Goal: Check status

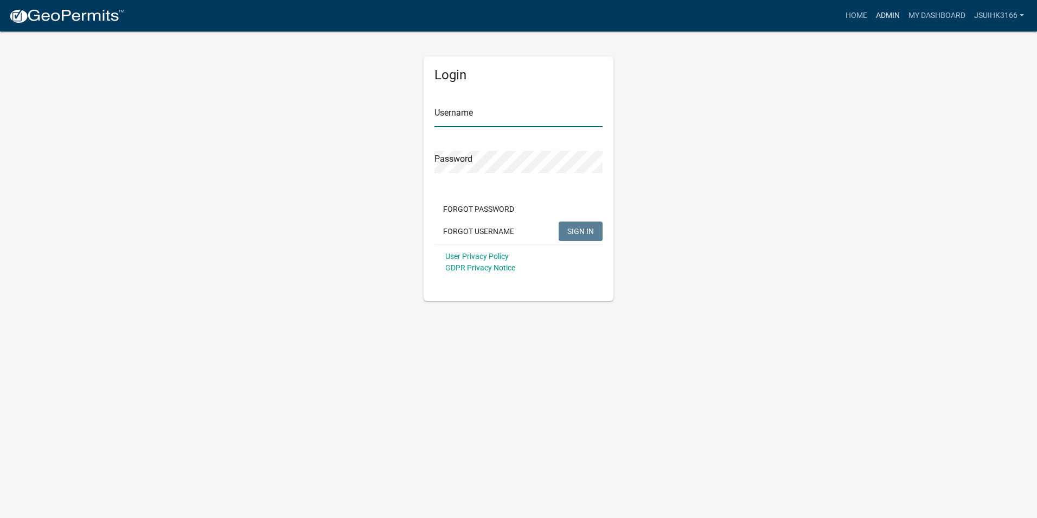
type input "Jsuihk3166"
click at [885, 11] on link "Admin" at bounding box center [888, 15] width 33 height 21
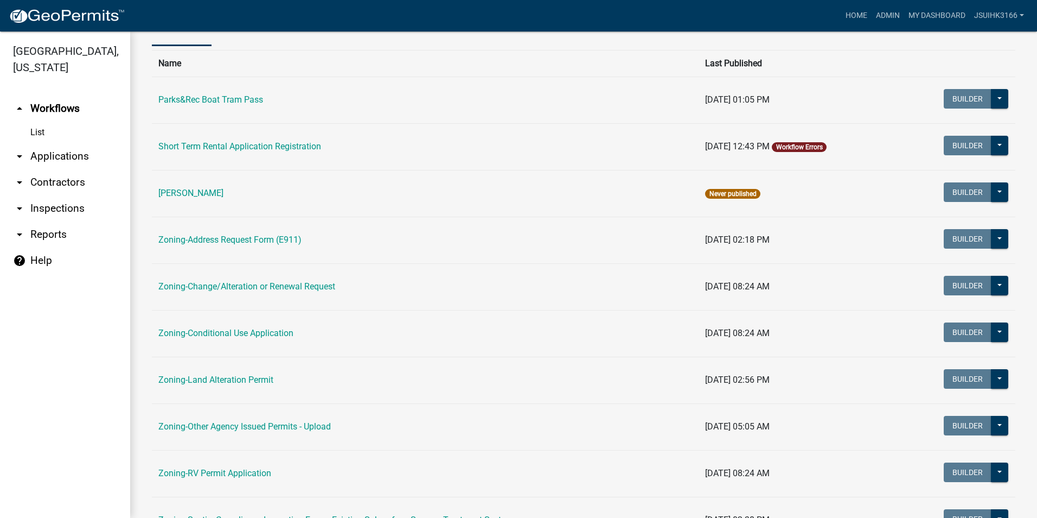
scroll to position [307, 0]
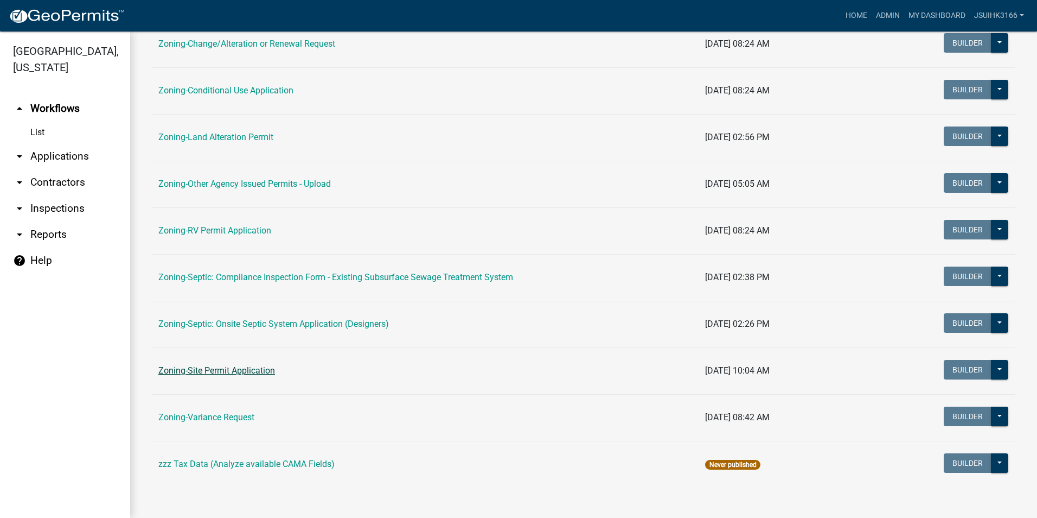
click at [231, 366] on link "Zoning-Site Permit Application" at bounding box center [216, 370] width 117 height 10
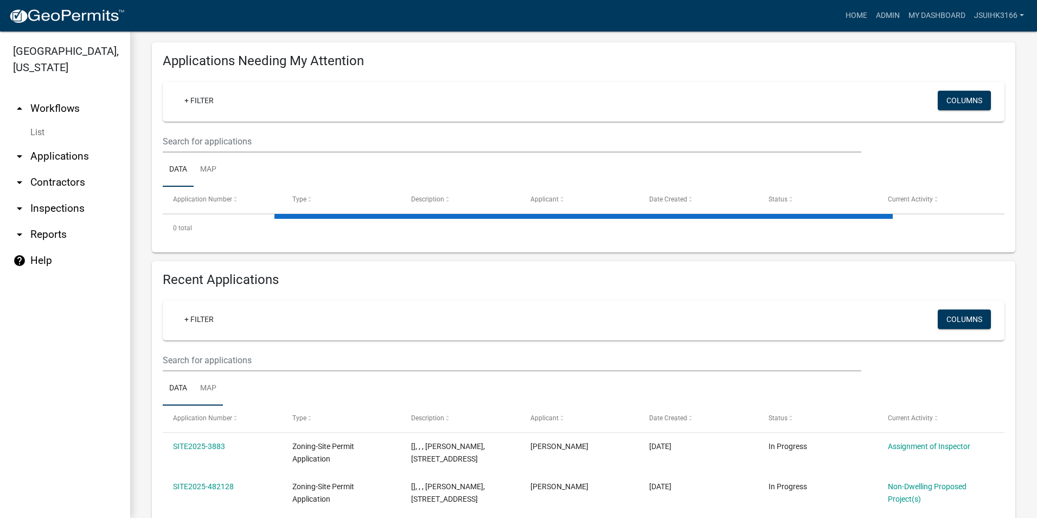
scroll to position [163, 0]
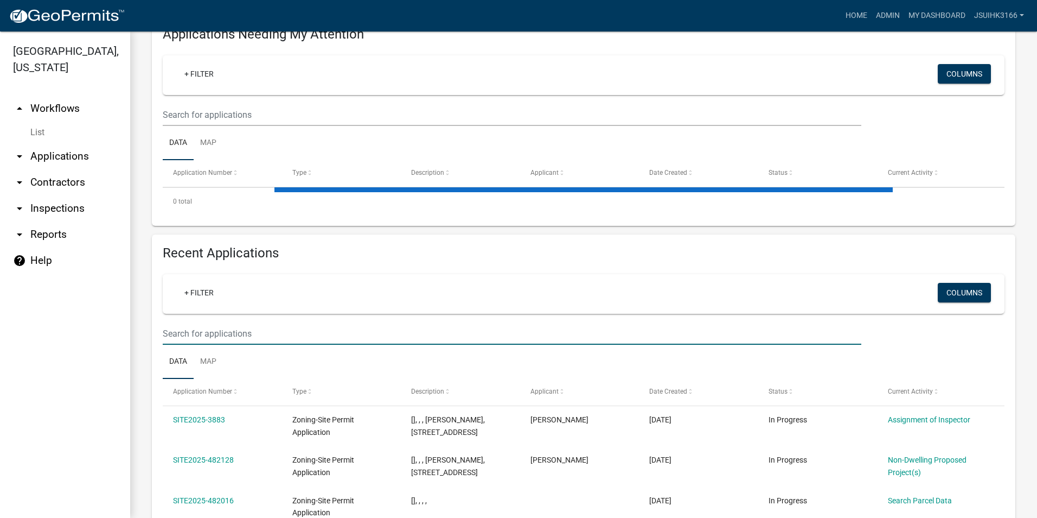
click at [202, 336] on input "text" at bounding box center [512, 333] width 699 height 22
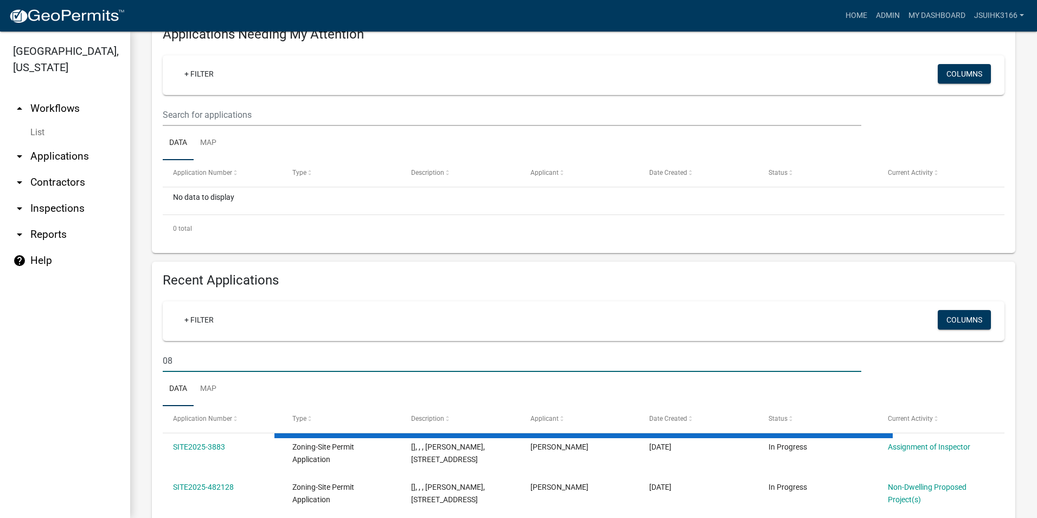
type input "0"
type input "080058003"
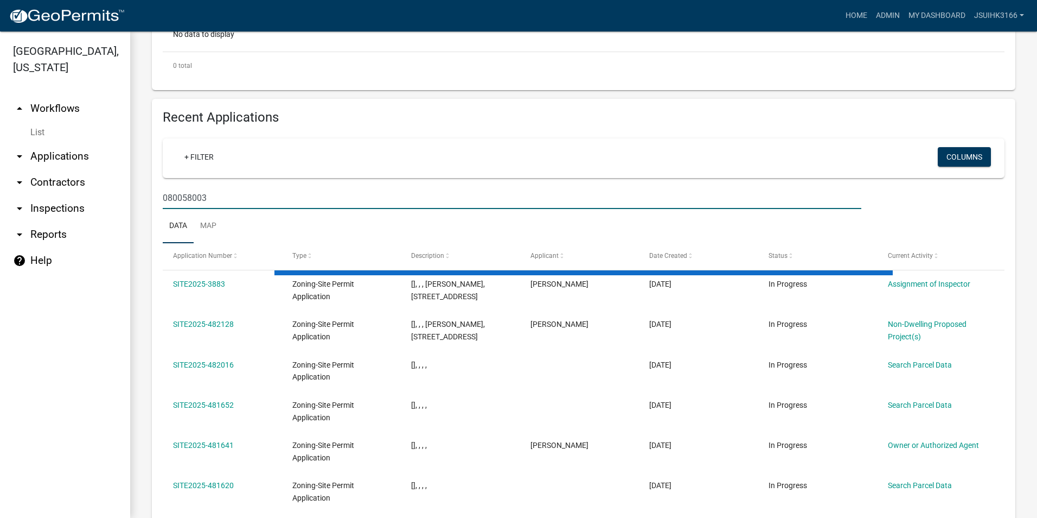
scroll to position [194, 0]
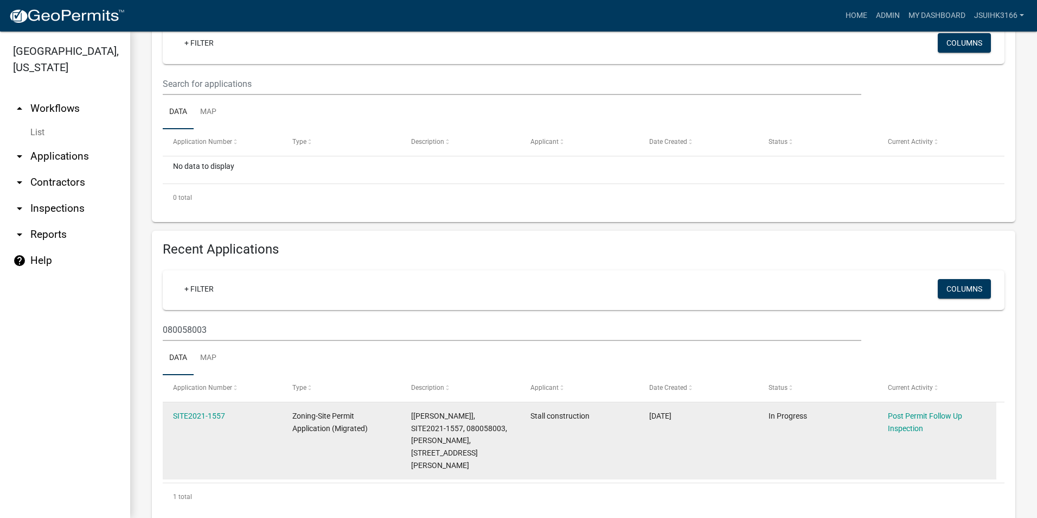
click at [200, 407] on datatable-body-cell "SITE2021-1557" at bounding box center [222, 441] width 119 height 78
click at [200, 415] on link "SITE2021-1557" at bounding box center [199, 415] width 52 height 9
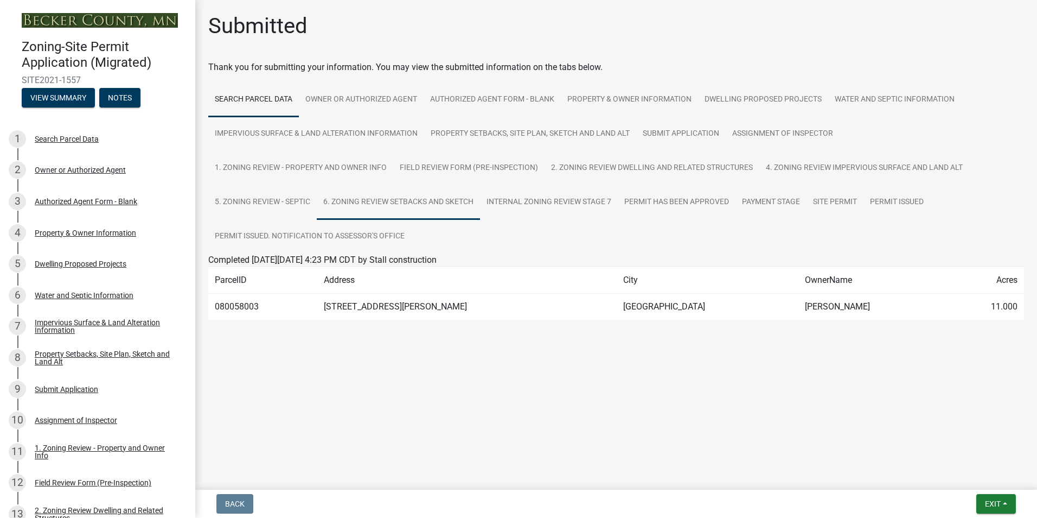
click at [365, 197] on link "6. Zoning Review Setbacks and Sketch" at bounding box center [398, 202] width 163 height 35
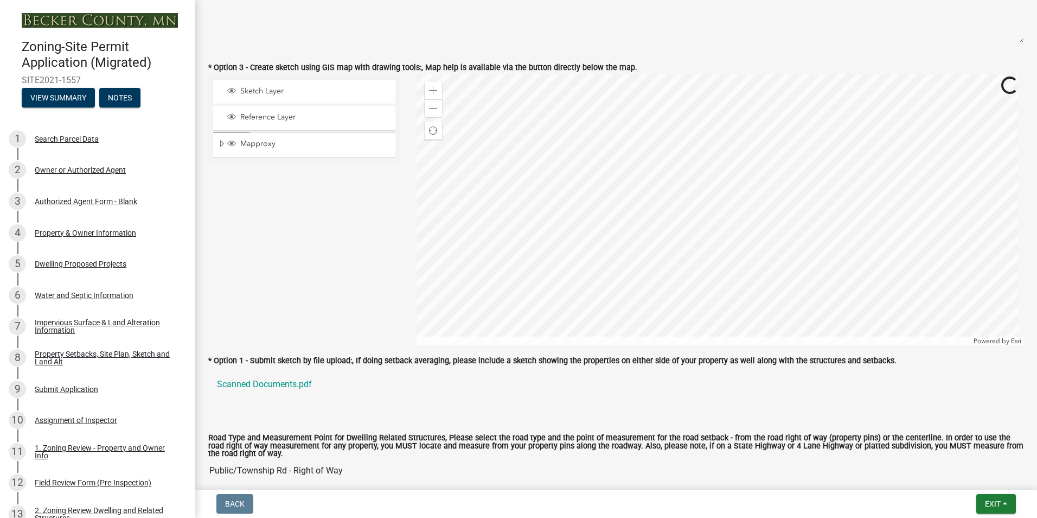
scroll to position [814, 0]
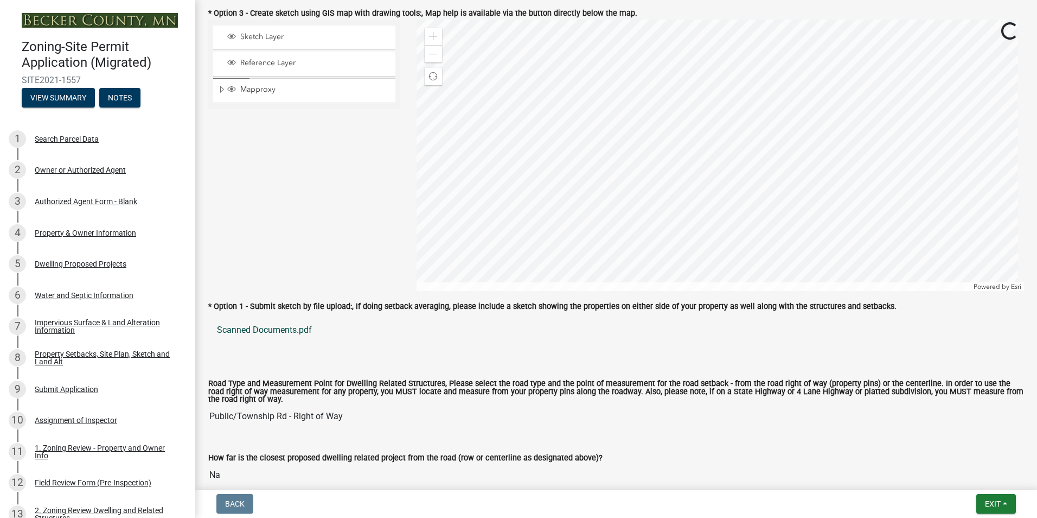
click at [277, 324] on link "Scanned Documents.pdf" at bounding box center [616, 330] width 816 height 26
click at [430, 37] on span at bounding box center [433, 36] width 9 height 9
click at [738, 266] on div at bounding box center [721, 155] width 608 height 271
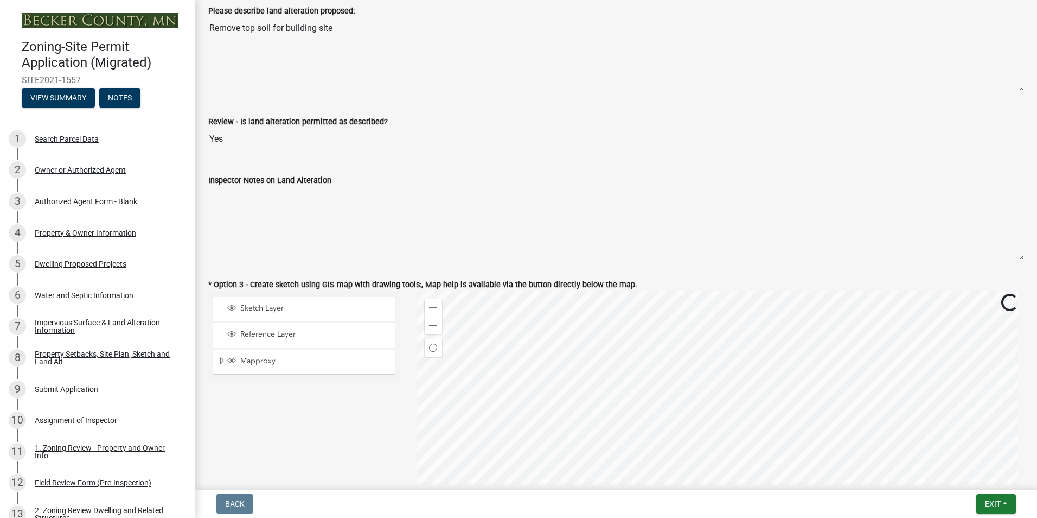
scroll to position [0, 0]
